Goal: Task Accomplishment & Management: Complete application form

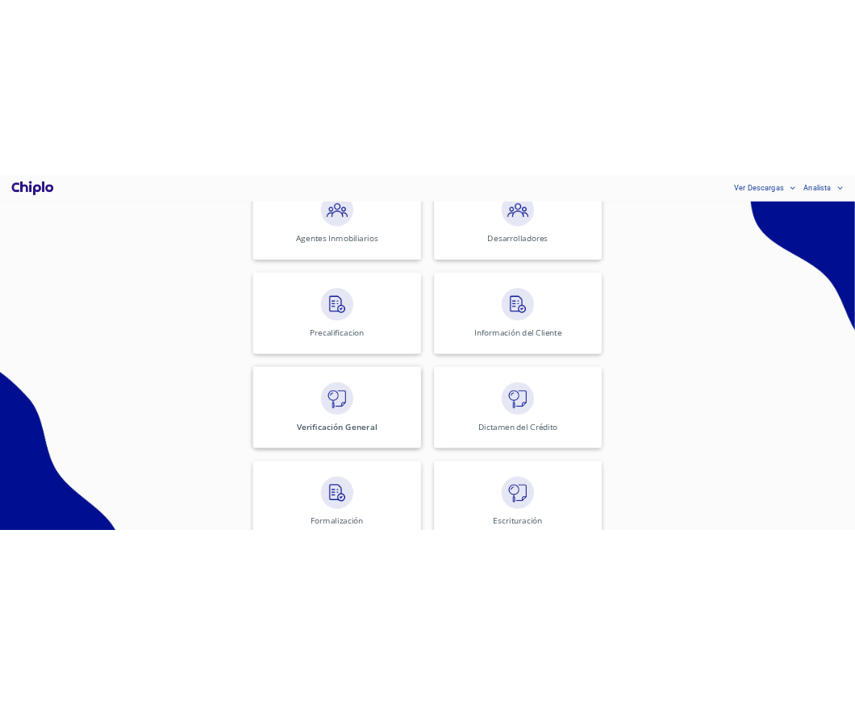
scroll to position [415, 0]
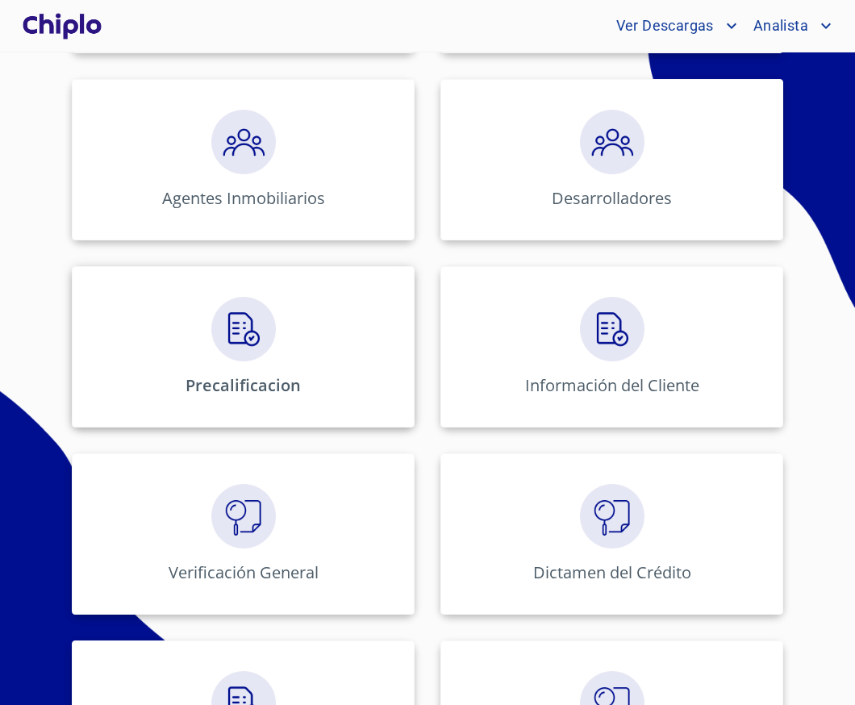
click at [301, 344] on div "Precalificacion" at bounding box center [243, 346] width 343 height 161
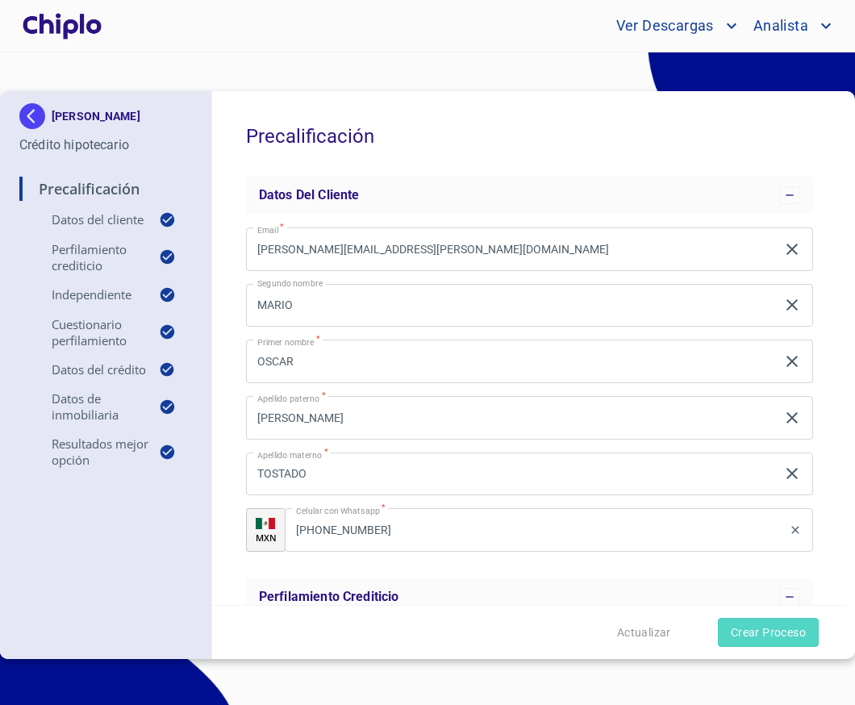
click at [802, 630] on span "Crear Proceso" at bounding box center [767, 632] width 75 height 20
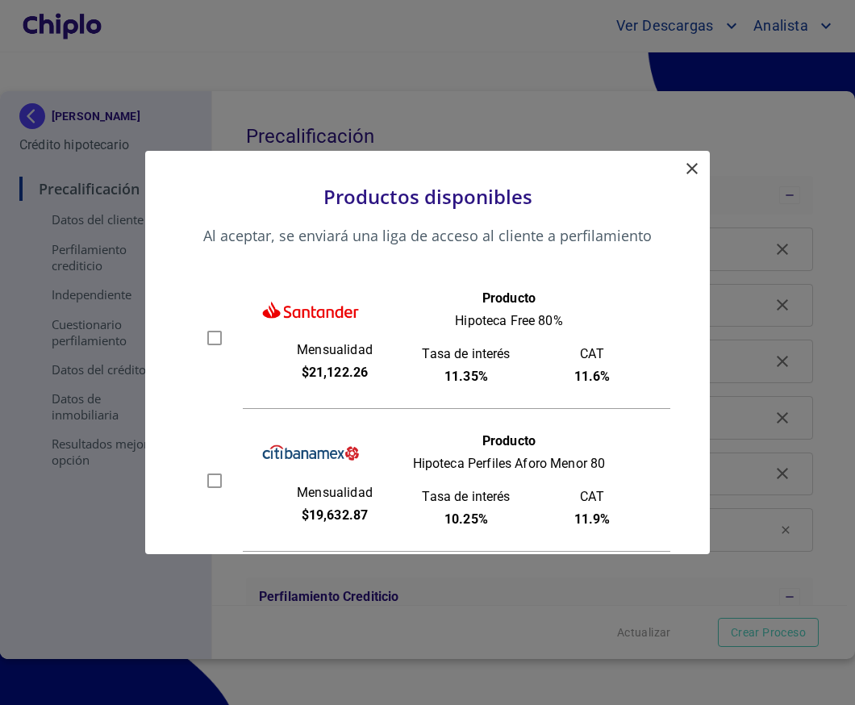
scroll to position [22, 0]
